Goal: Navigation & Orientation: Understand site structure

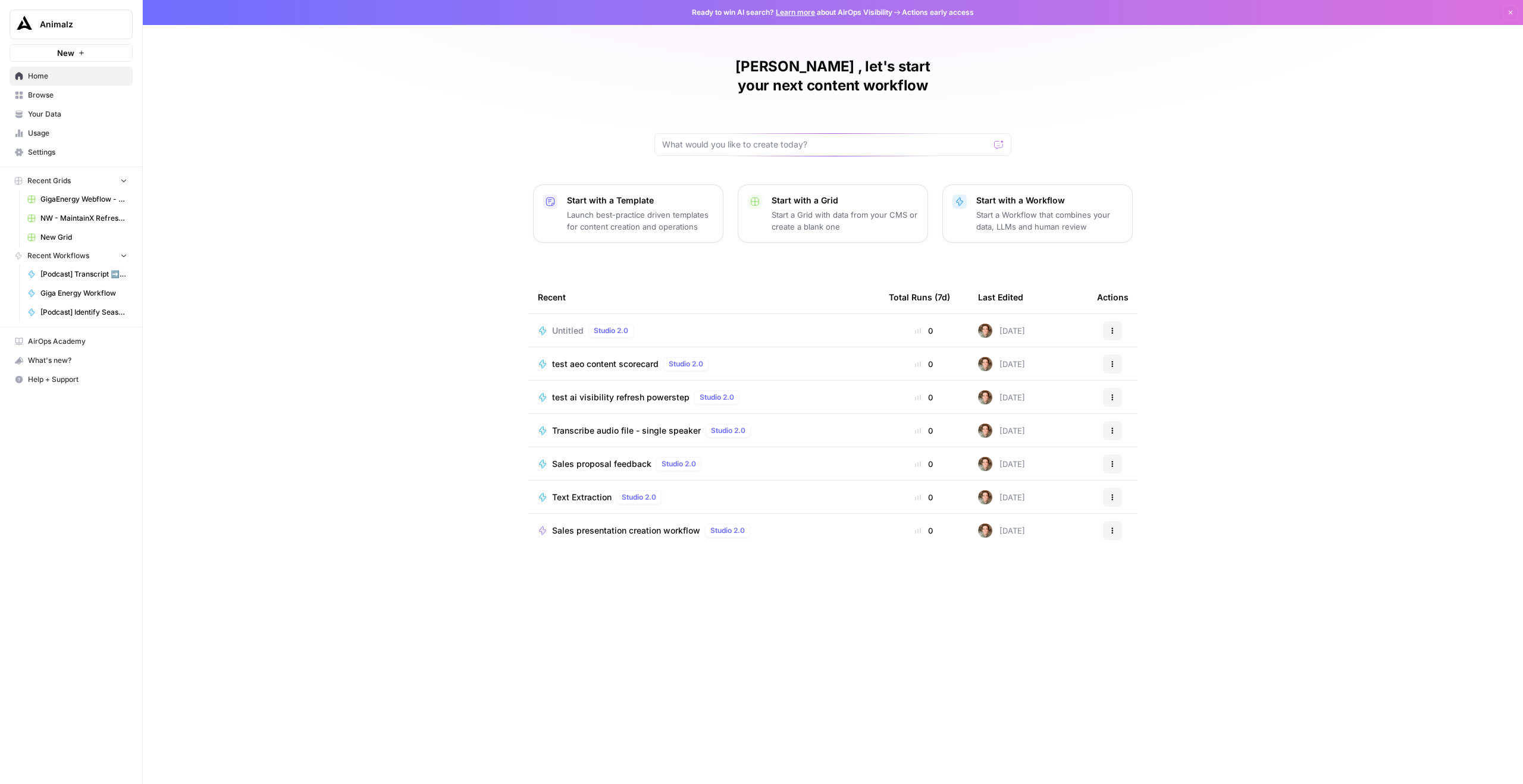
click at [43, 98] on span "Browse" at bounding box center [78, 94] width 99 height 10
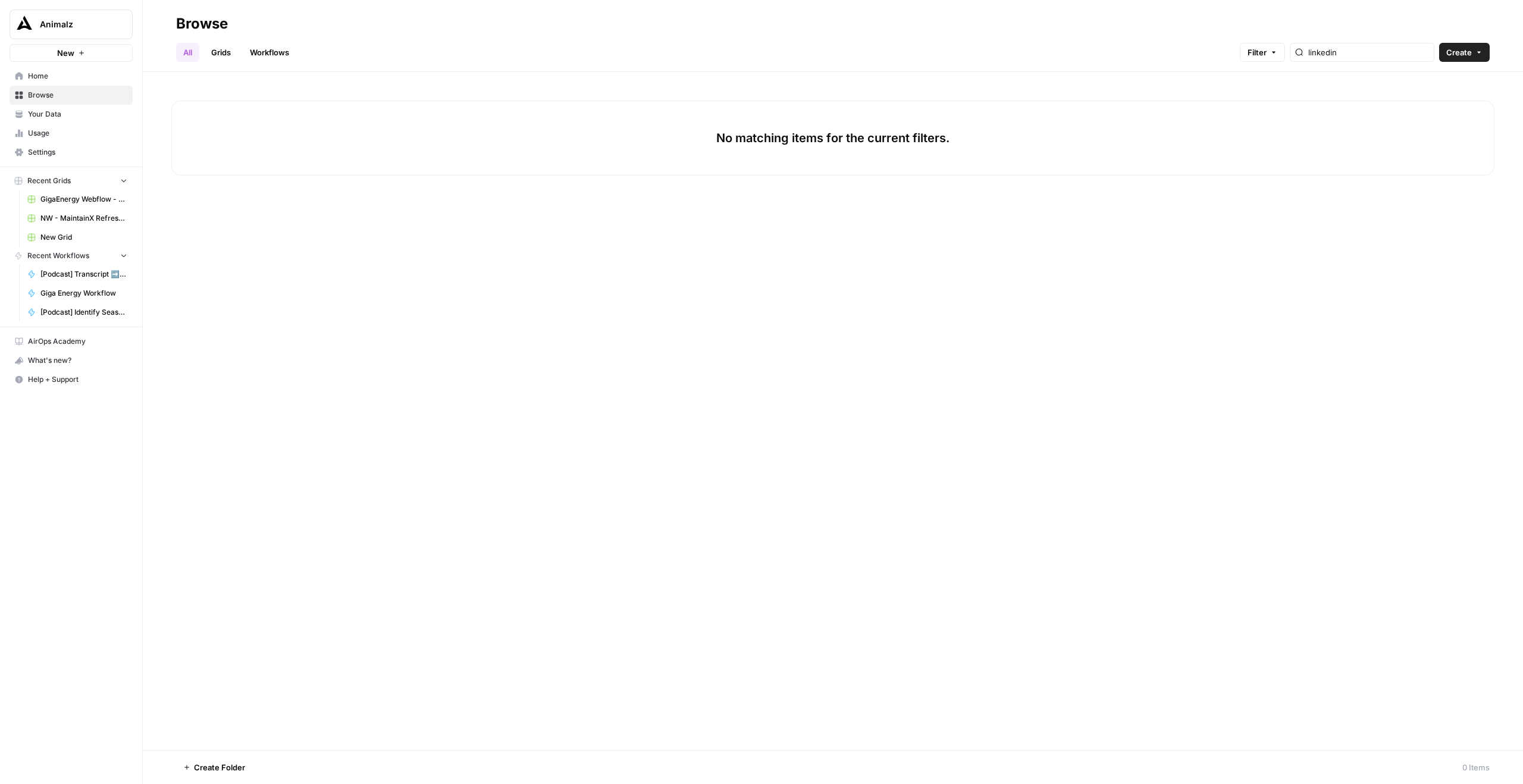
click at [221, 50] on link "Grids" at bounding box center [221, 52] width 34 height 19
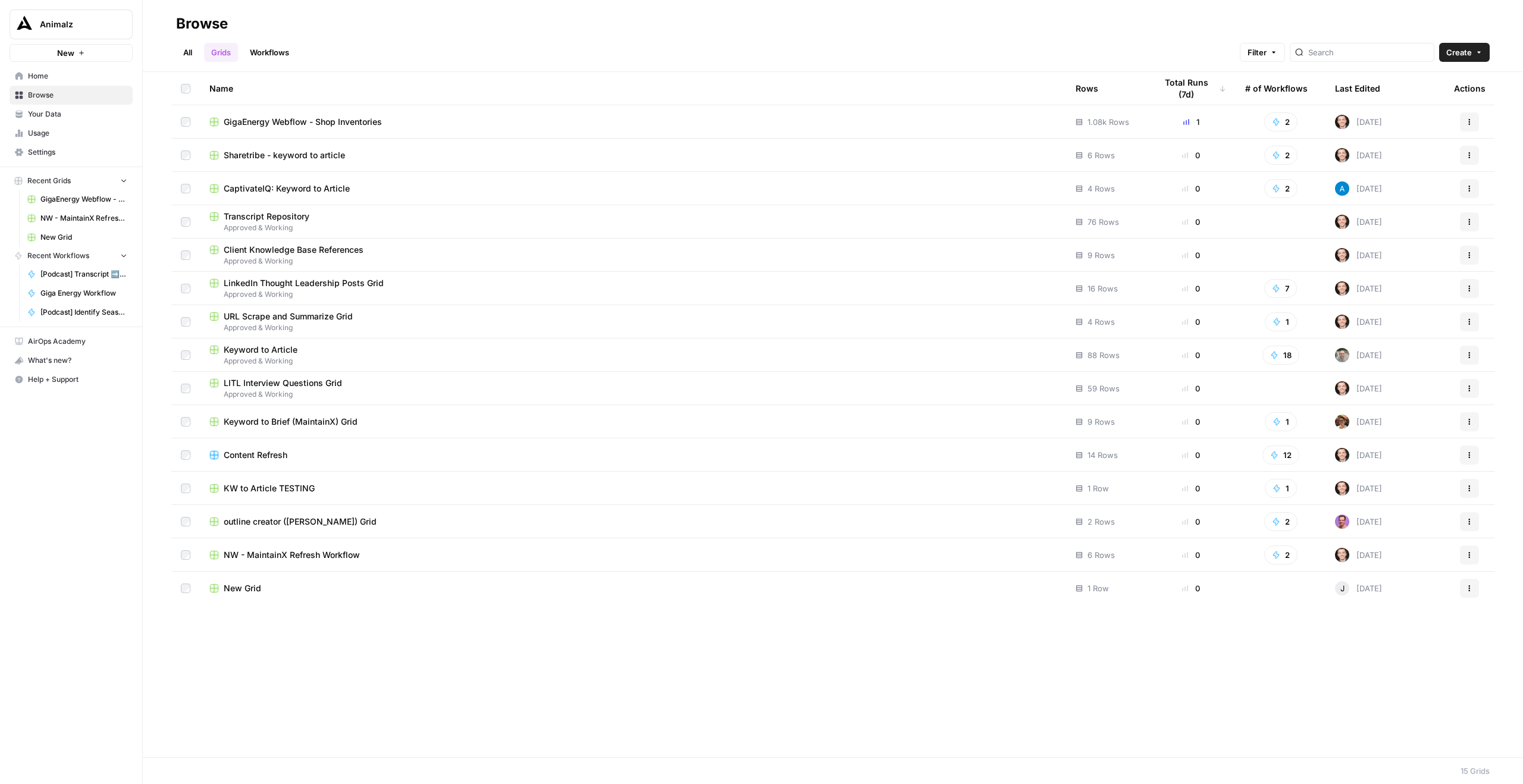
click at [288, 50] on link "Workflows" at bounding box center [269, 52] width 54 height 19
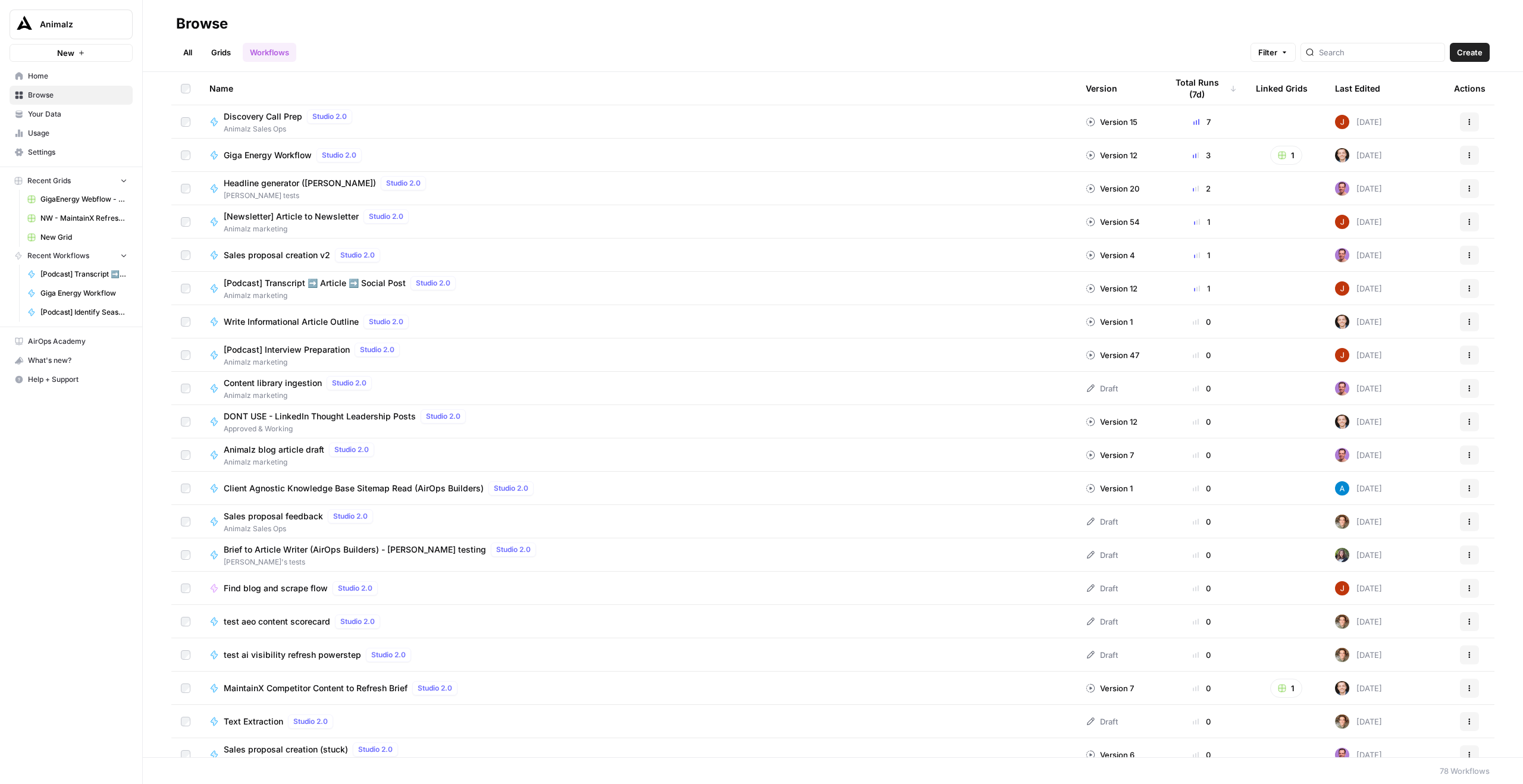
click at [195, 54] on link "All" at bounding box center [187, 52] width 23 height 19
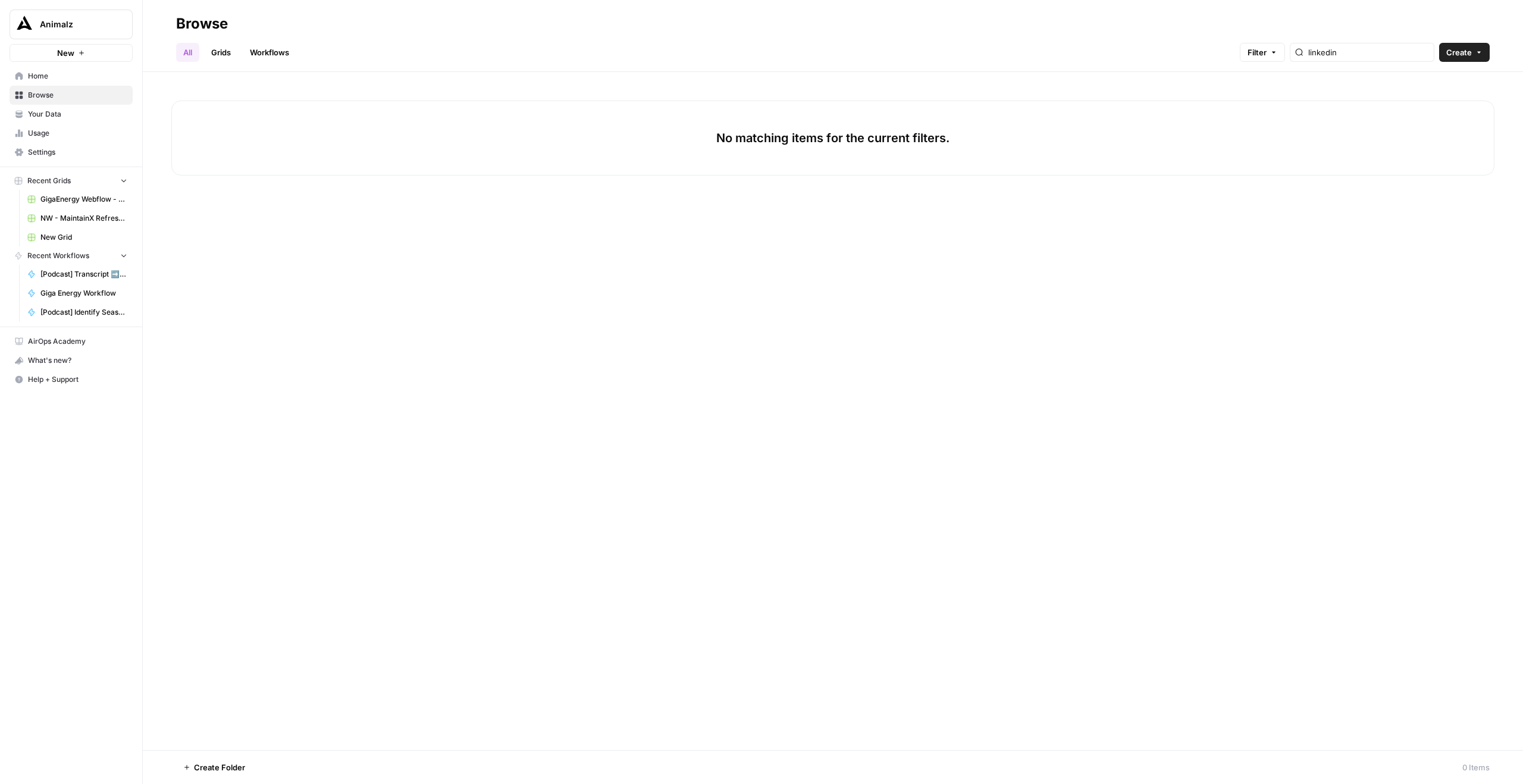
click at [74, 79] on span "Home" at bounding box center [78, 76] width 99 height 10
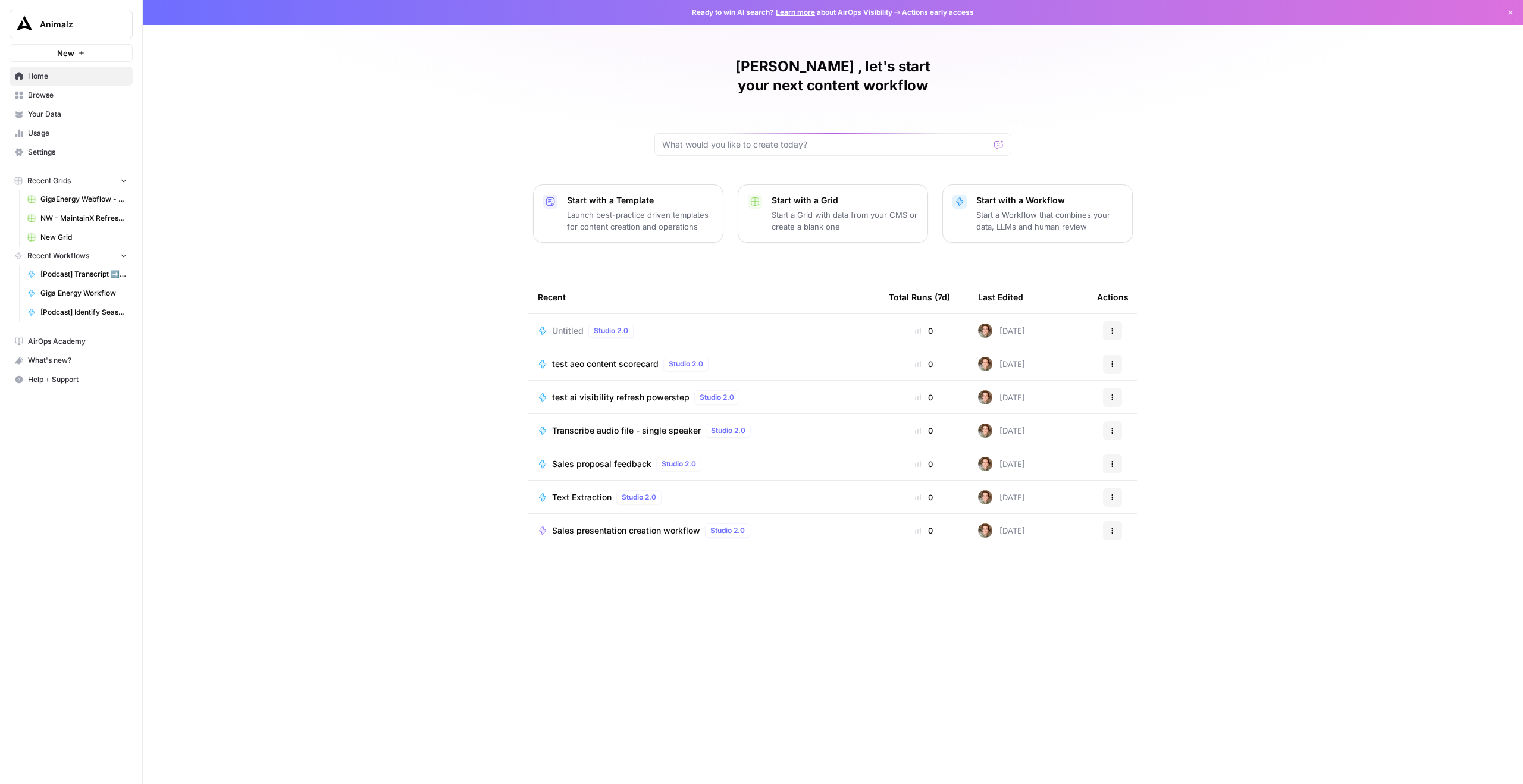
click at [327, 113] on div "[PERSON_NAME] , let's start your next content workflow Start with a Template La…" at bounding box center [833, 392] width 1380 height 784
click at [276, 33] on div "[PERSON_NAME] , let's start your next content workflow Start with a Template La…" at bounding box center [833, 392] width 1380 height 784
